Goal: Task Accomplishment & Management: Manage account settings

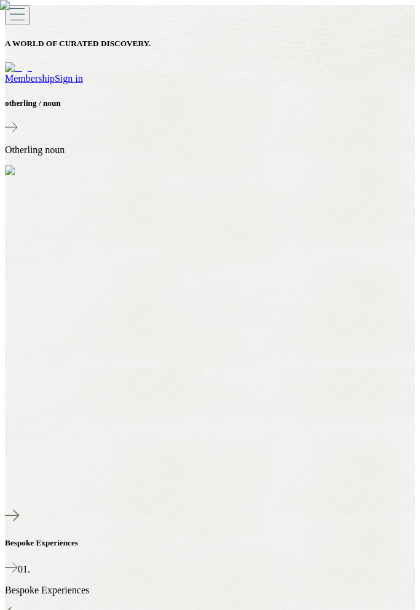
click at [12, 12] on icon at bounding box center [17, 14] width 15 height 15
click at [83, 73] on link "Sign in" at bounding box center [69, 78] width 28 height 10
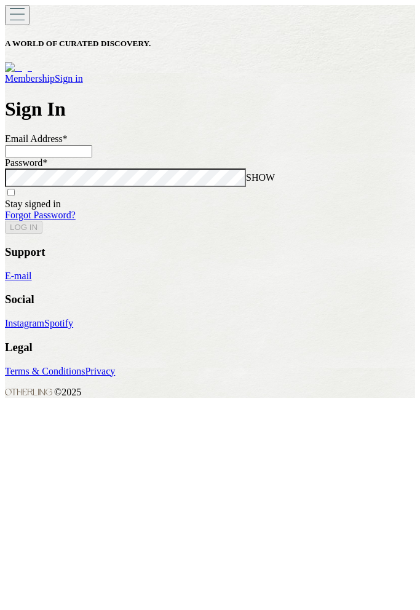
click at [92, 145] on input at bounding box center [48, 151] width 87 height 12
type input "**********"
click at [42, 233] on button "LOG IN" at bounding box center [23, 227] width 37 height 13
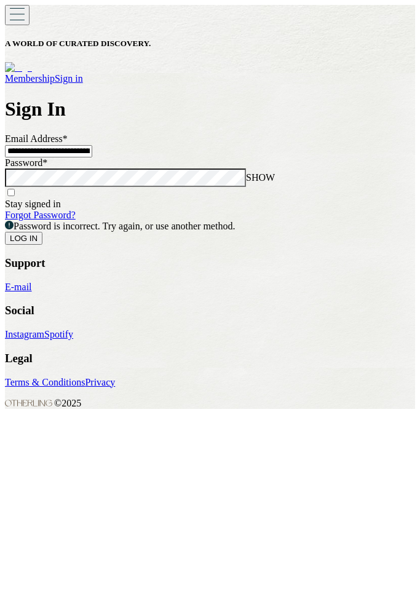
click at [42, 245] on button "LOG IN" at bounding box center [23, 238] width 37 height 13
